Goal: Communication & Community: Answer question/provide support

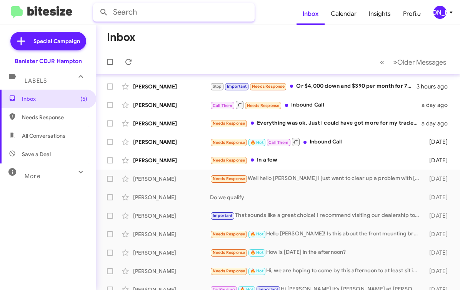
scroll to position [8, 0]
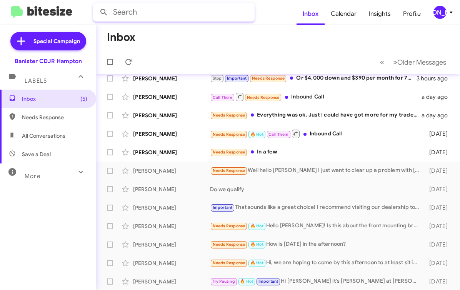
click at [175, 11] on input "text" at bounding box center [174, 12] width 162 height 18
type input "alonzo freeman"
click at [96, 5] on button at bounding box center [103, 12] width 15 height 15
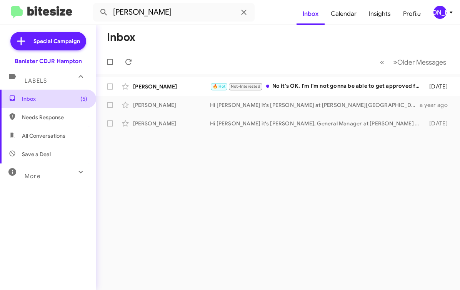
click at [40, 99] on span "Inbox (5)" at bounding box center [54, 99] width 65 height 8
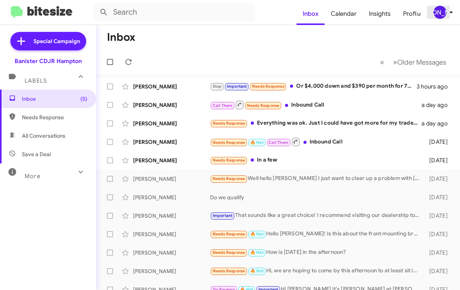
click at [437, 12] on div "[PERSON_NAME]" at bounding box center [440, 12] width 13 height 13
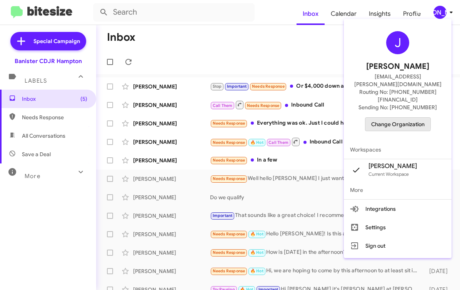
click at [398, 118] on span "Change Organization" at bounding box center [398, 124] width 54 height 13
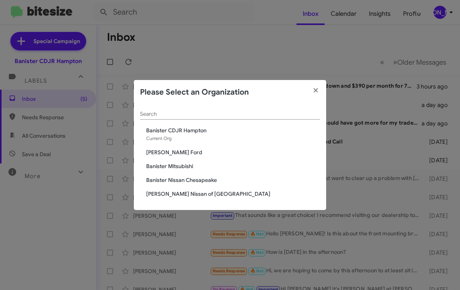
click at [172, 164] on span "Banister Mitsubishi" at bounding box center [233, 166] width 174 height 8
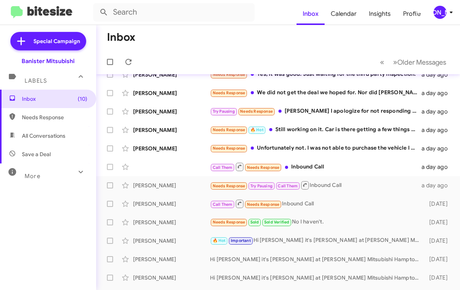
scroll to position [73, 0]
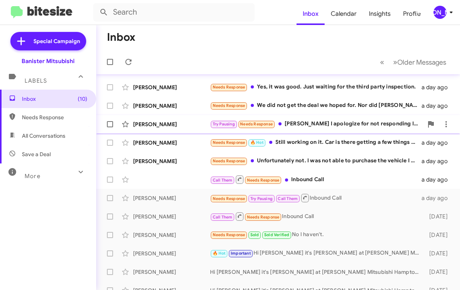
click at [327, 125] on div "Try Pausing Needs Response [PERSON_NAME] I apologize for not responding I have …" at bounding box center [316, 124] width 213 height 9
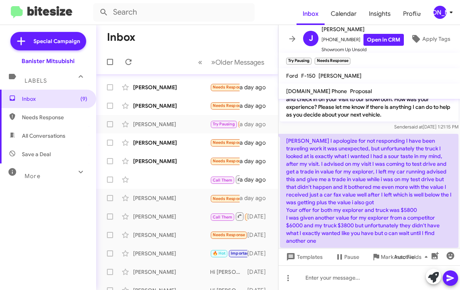
scroll to position [120, 0]
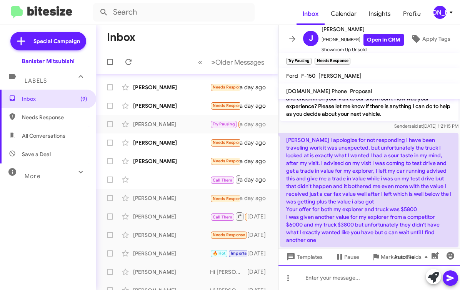
click at [360, 277] on div at bounding box center [370, 278] width 182 height 25
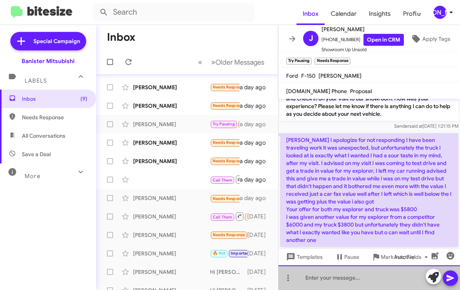
click at [360, 277] on div at bounding box center [370, 278] width 182 height 25
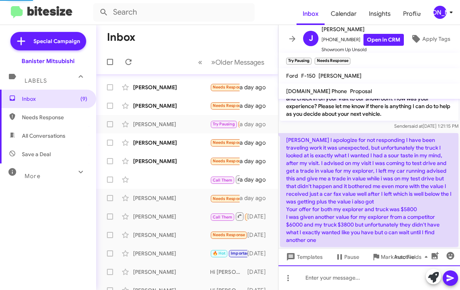
scroll to position [0, 0]
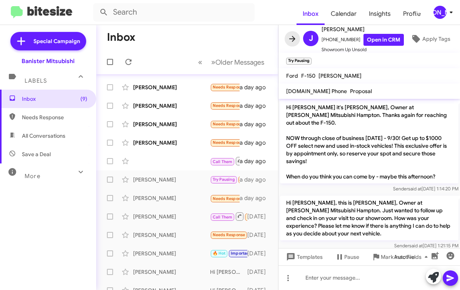
click at [296, 42] on icon at bounding box center [292, 38] width 9 height 9
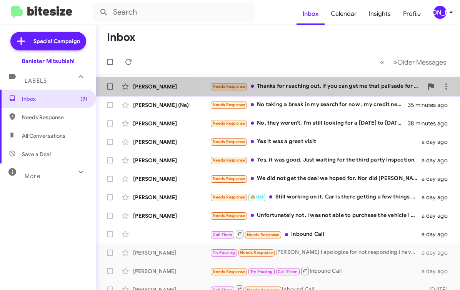
click at [320, 91] on div "Maria Jimenez Needs Response Thanks for reaching out, If you can get me that pa…" at bounding box center [278, 86] width 352 height 15
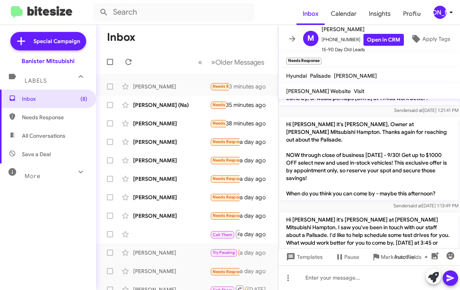
scroll to position [570, 0]
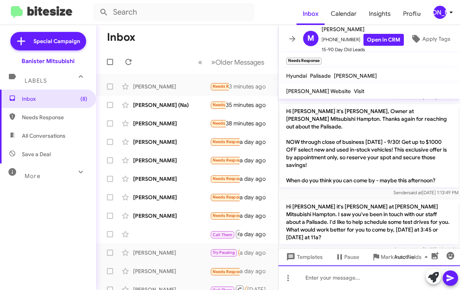
click at [395, 274] on div at bounding box center [370, 278] width 182 height 25
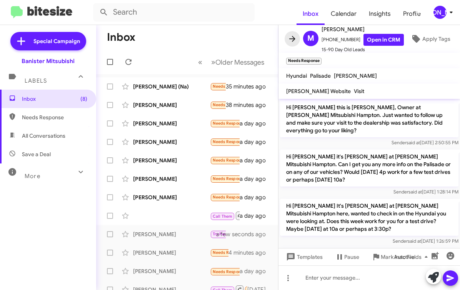
click at [296, 36] on icon at bounding box center [292, 38] width 9 height 9
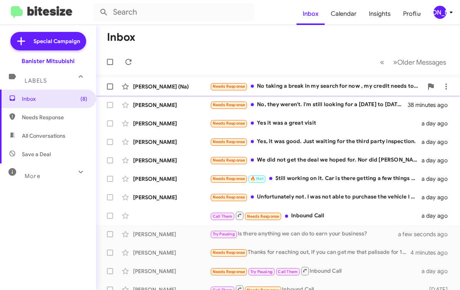
click at [278, 85] on div "Needs Response No taking a break in my search for now , my credit needs to reco…" at bounding box center [316, 86] width 213 height 9
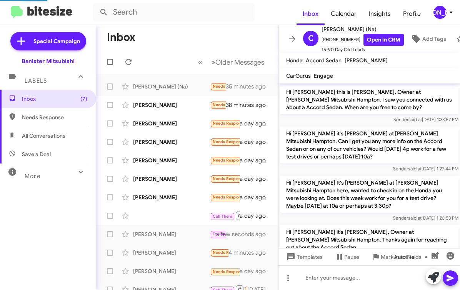
scroll to position [565, 0]
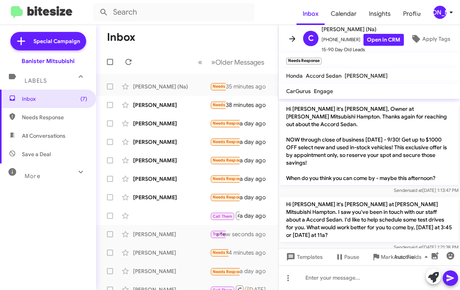
click at [291, 45] on button at bounding box center [292, 38] width 15 height 15
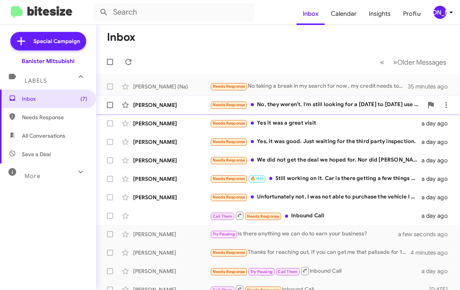
click at [293, 110] on div "Elwood Gray Needs Response No, they weren't. I'm still looking for a 2014 to 20…" at bounding box center [278, 104] width 352 height 15
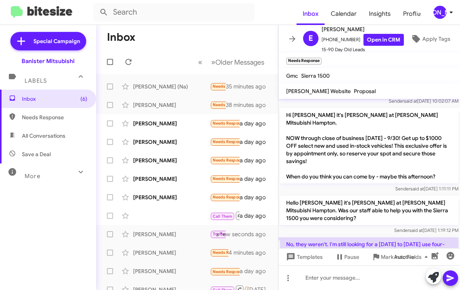
scroll to position [363, 0]
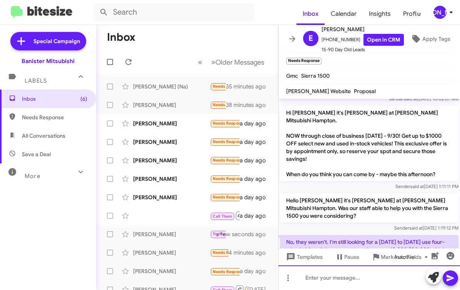
click at [350, 275] on div at bounding box center [370, 278] width 182 height 25
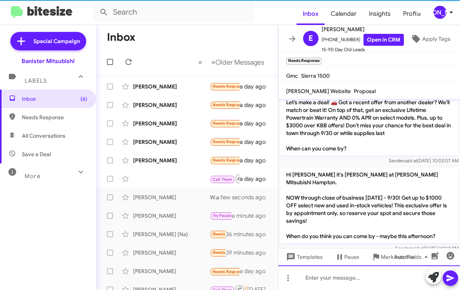
scroll to position [383, 0]
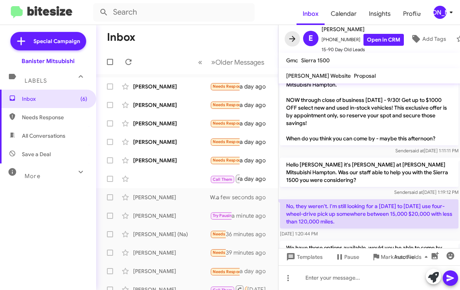
click at [291, 36] on icon at bounding box center [292, 38] width 9 height 9
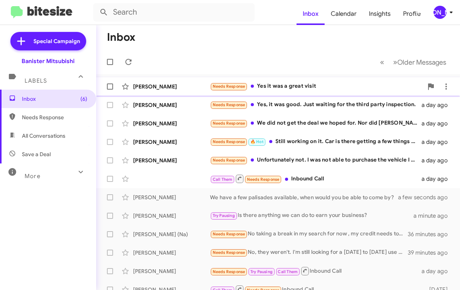
click at [263, 89] on div "Needs Response Yes it was a great visit" at bounding box center [316, 86] width 213 height 9
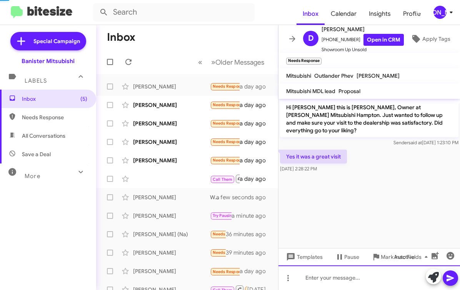
click at [326, 281] on div at bounding box center [370, 278] width 182 height 25
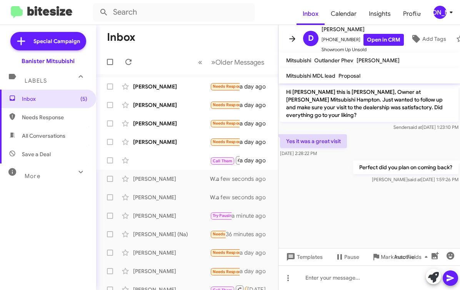
click at [294, 38] on icon at bounding box center [292, 39] width 6 height 6
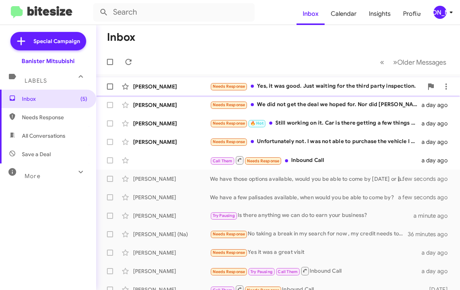
click at [278, 90] on div "Needs Response Yes, it was good. Just waiting for the third party inspection." at bounding box center [316, 86] width 213 height 9
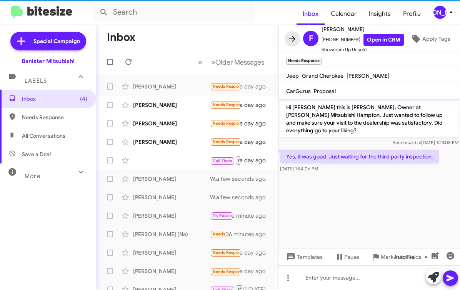
click at [292, 37] on icon at bounding box center [292, 38] width 9 height 9
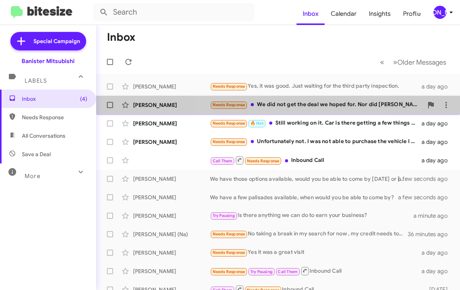
click at [291, 108] on div "Needs Response We did not get the deal we hoped for. Nor did Andrew try to ente…" at bounding box center [316, 104] width 213 height 9
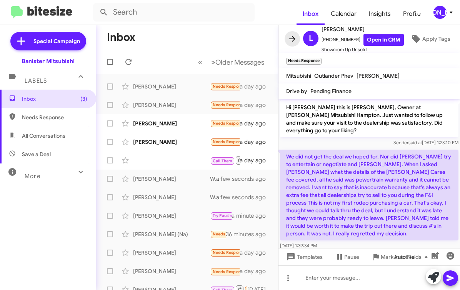
click at [291, 41] on icon at bounding box center [292, 38] width 9 height 9
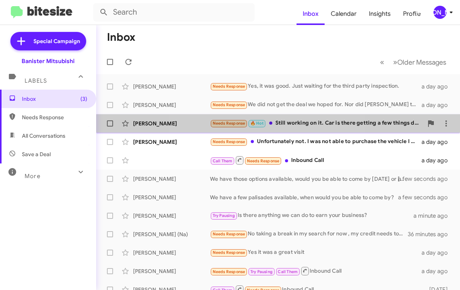
click at [266, 125] on div "Needs Response 🔥 Hot Still working on it. Car is there getting a few things don…" at bounding box center [316, 123] width 213 height 9
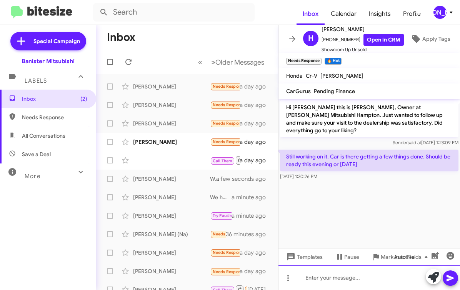
click at [372, 281] on div at bounding box center [370, 278] width 182 height 25
click at [289, 37] on icon at bounding box center [292, 38] width 9 height 9
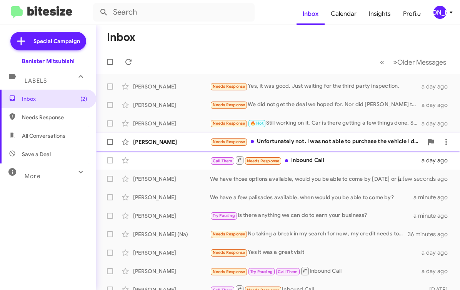
click at [300, 144] on div "Needs Response Unfortunately not. I was not able to purchase the vehicle I desi…" at bounding box center [316, 141] width 213 height 9
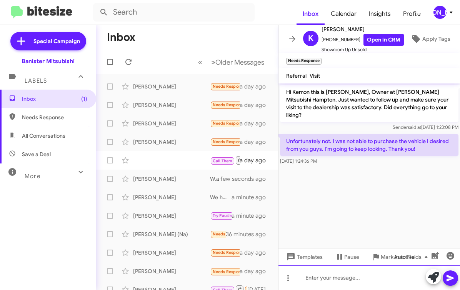
click at [360, 269] on div at bounding box center [370, 278] width 182 height 25
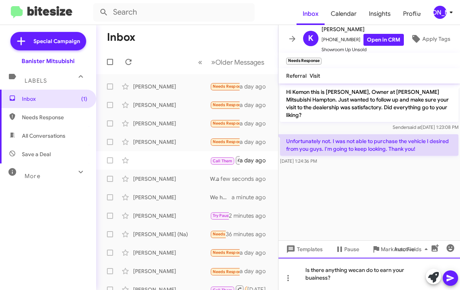
click at [356, 273] on div "Is there anything wecan do to earn your buainess?" at bounding box center [370, 274] width 182 height 32
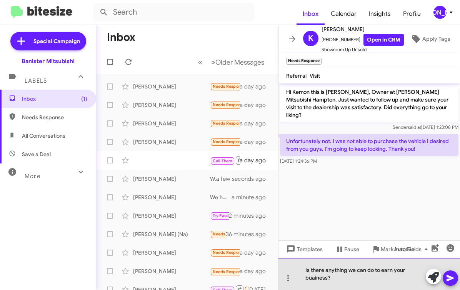
click at [316, 278] on div "Is there anything we can do to earn your buainess?" at bounding box center [370, 274] width 182 height 32
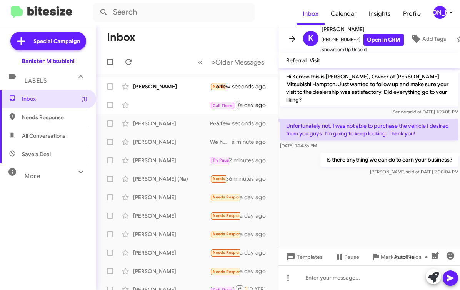
click at [295, 40] on icon at bounding box center [292, 38] width 9 height 9
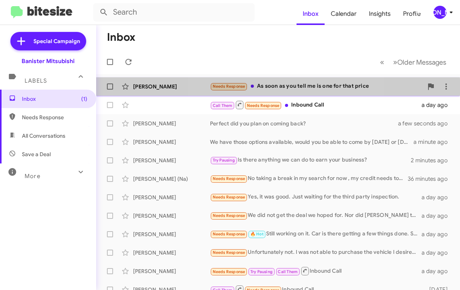
click at [276, 90] on div "Needs Response As soon as you tell me is one for that price" at bounding box center [316, 86] width 213 height 9
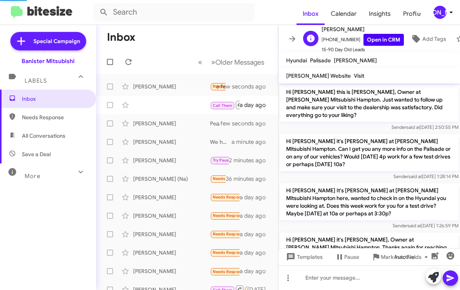
scroll to position [590, 0]
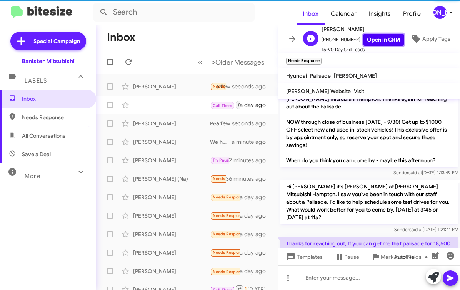
click at [371, 43] on link "Open in CRM" at bounding box center [384, 40] width 40 height 12
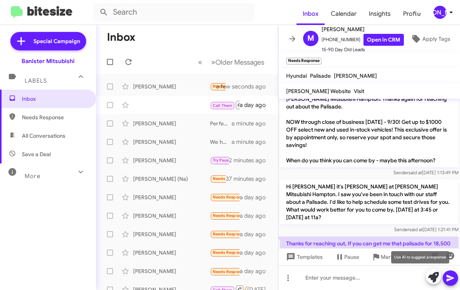
click at [433, 278] on icon at bounding box center [433, 277] width 11 height 11
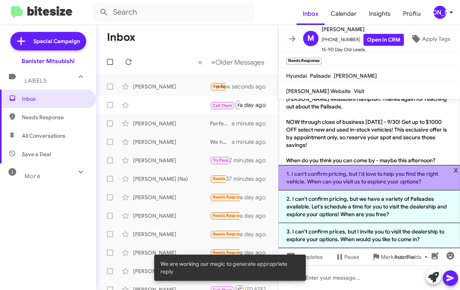
click at [342, 181] on li "1. I can't confirm pricing, but I'd love to help you find the right vehicle. Wh…" at bounding box center [370, 177] width 182 height 25
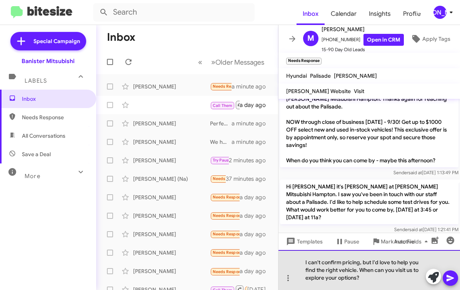
click at [361, 268] on div "I can't confirm pricing, but I'd love to help you find the right vehicle. When …" at bounding box center [370, 270] width 182 height 40
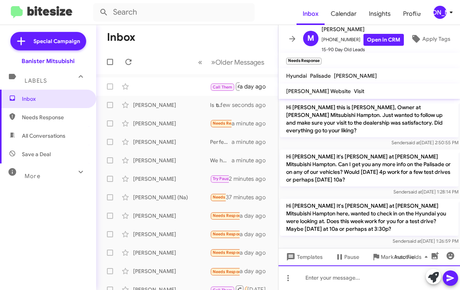
scroll to position [680, 0]
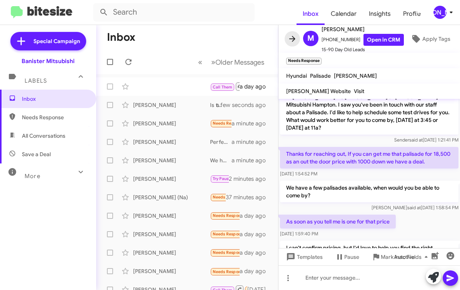
click at [291, 44] on button at bounding box center [292, 38] width 15 height 15
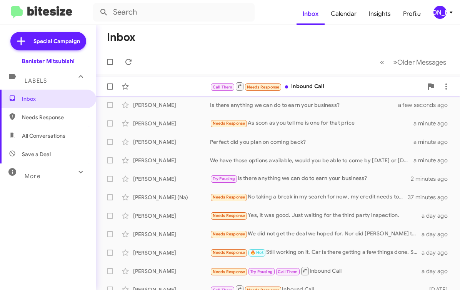
click at [346, 85] on div "Call Them Needs Response Inbound Call" at bounding box center [316, 87] width 213 height 10
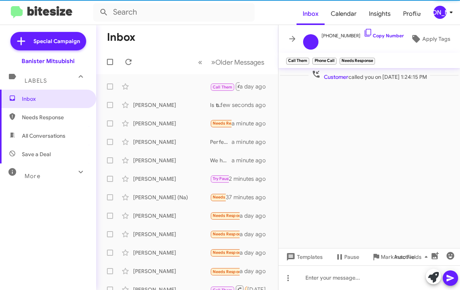
click at [283, 34] on mat-toolbar "+17574403352 Copy Number Apply Tags" at bounding box center [370, 39] width 182 height 28
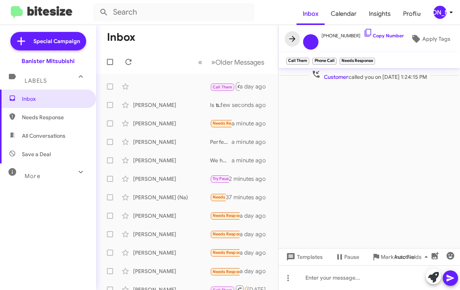
click at [292, 34] on icon at bounding box center [292, 38] width 9 height 9
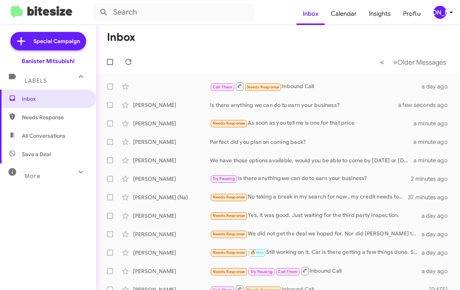
click at [441, 18] on div "[PERSON_NAME]" at bounding box center [440, 12] width 13 height 13
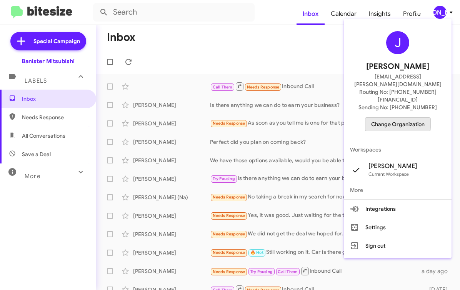
click at [394, 118] on span "Change Organization" at bounding box center [398, 124] width 54 height 13
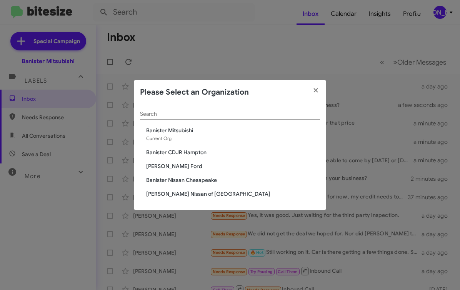
click at [206, 149] on span "Banister CDJR Hampton" at bounding box center [233, 153] width 174 height 8
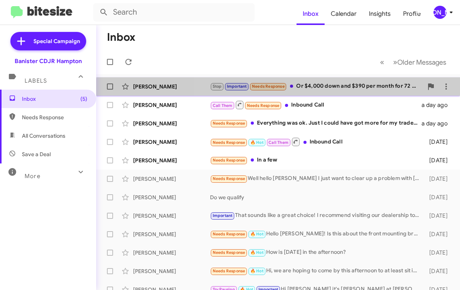
click at [327, 92] on div "[PERSON_NAME] Stop Important Needs Response Or $4,000 down and $390 per month f…" at bounding box center [278, 86] width 352 height 15
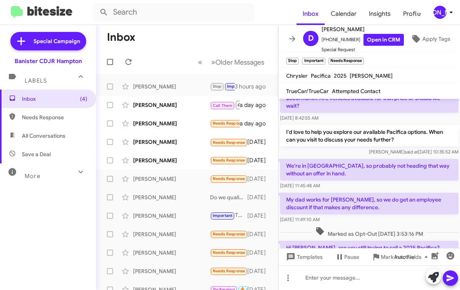
scroll to position [481, 0]
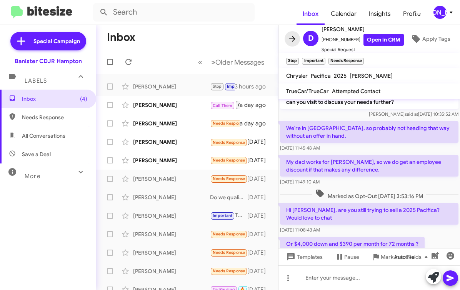
click at [293, 33] on button at bounding box center [292, 38] width 15 height 15
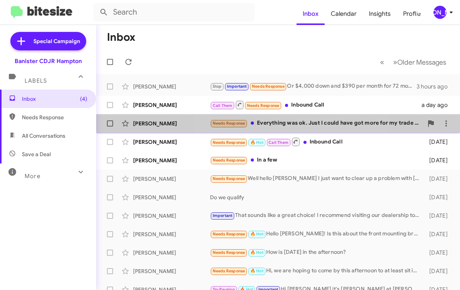
click at [298, 119] on div "Needs Response Everything was ok. Just I could have got more for my trade in. B…" at bounding box center [316, 123] width 213 height 9
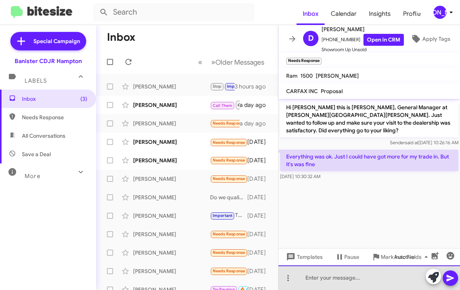
click at [326, 277] on div at bounding box center [370, 278] width 182 height 25
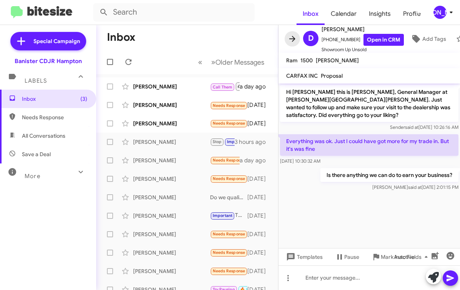
click at [289, 43] on icon at bounding box center [292, 38] width 9 height 9
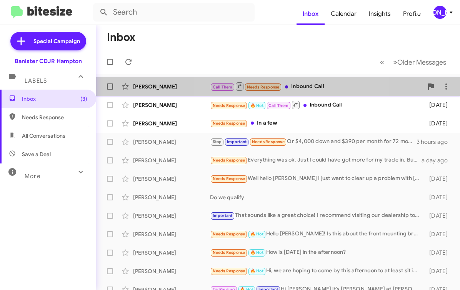
click at [295, 90] on div "Call Them Needs Response Inbound Call" at bounding box center [316, 87] width 213 height 10
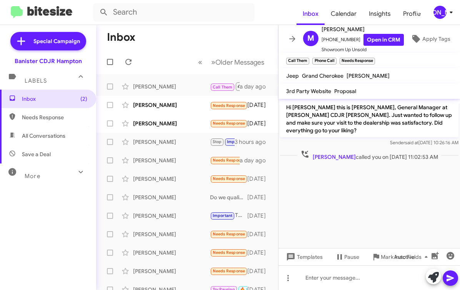
click at [381, 255] on div "Auto Fields" at bounding box center [418, 256] width 80 height 17
click at [376, 257] on icon at bounding box center [377, 257] width 6 height 7
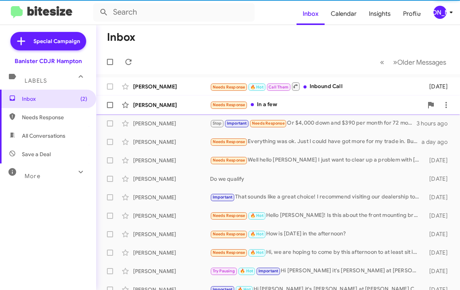
click at [294, 107] on div "Needs Response In a few" at bounding box center [316, 104] width 213 height 9
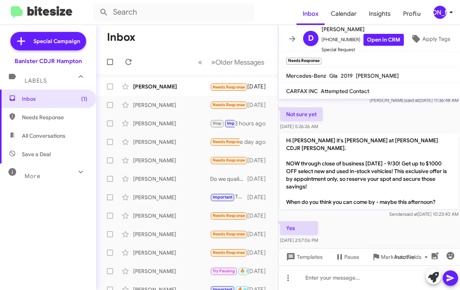
scroll to position [232, 0]
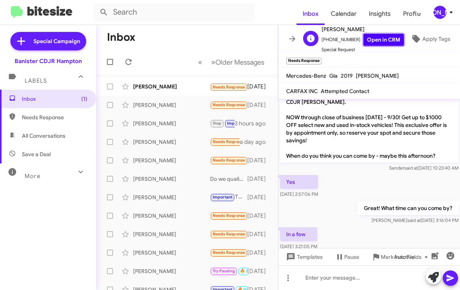
click at [364, 43] on link "Open in CRM" at bounding box center [384, 40] width 40 height 12
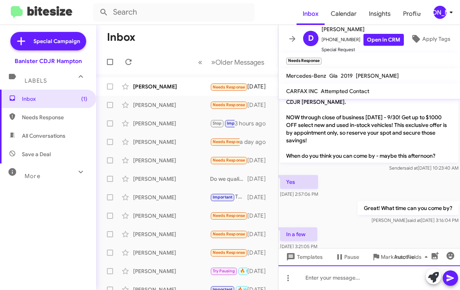
click at [302, 275] on div at bounding box center [370, 278] width 182 height 25
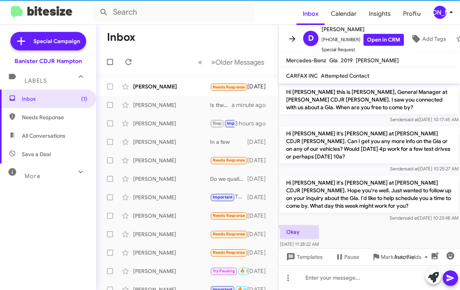
click at [294, 37] on icon at bounding box center [292, 38] width 9 height 9
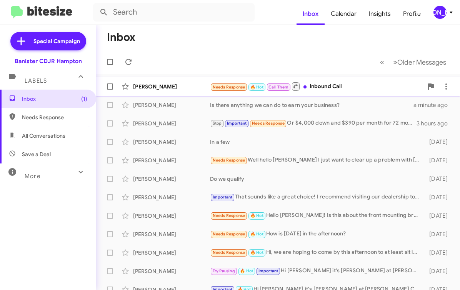
click at [294, 88] on icon at bounding box center [296, 86] width 4 height 4
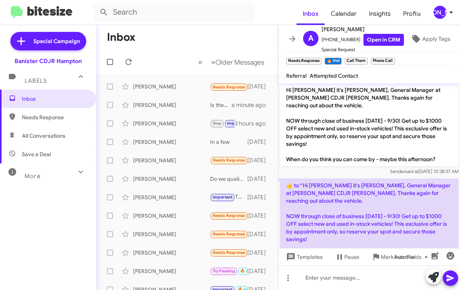
scroll to position [59, 0]
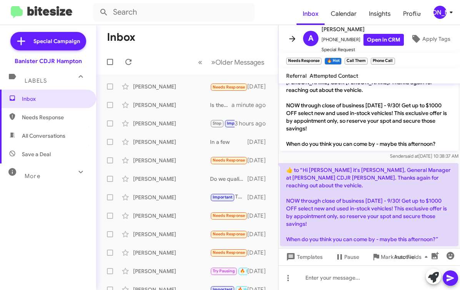
click at [288, 34] on icon at bounding box center [292, 38] width 9 height 9
